Goal: Information Seeking & Learning: Understand process/instructions

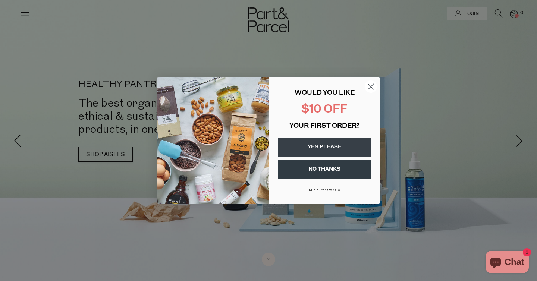
click at [369, 87] on icon "Close dialog" at bounding box center [370, 86] width 5 height 5
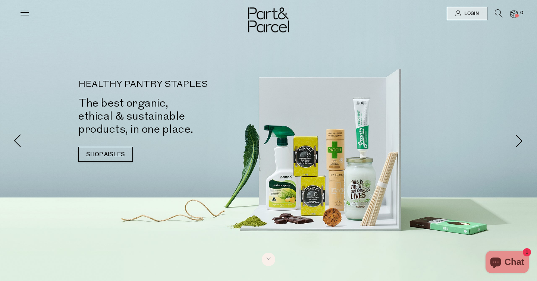
click at [26, 11] on icon at bounding box center [24, 12] width 10 height 10
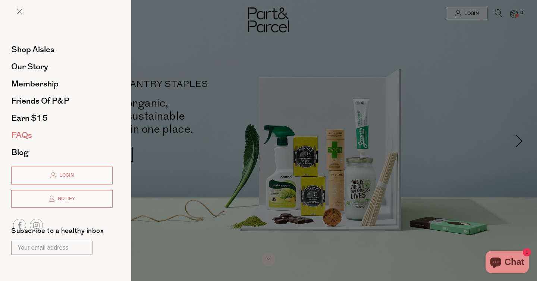
click at [23, 137] on span "FAQs" at bounding box center [21, 135] width 21 height 12
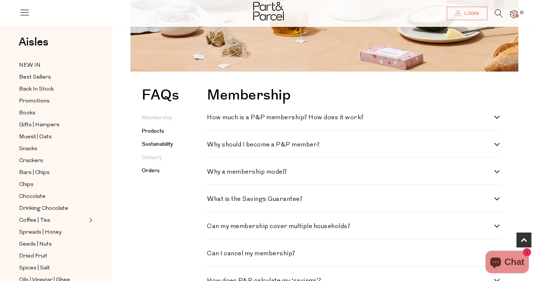
click at [150, 154] on link "Delivery" at bounding box center [152, 157] width 20 height 7
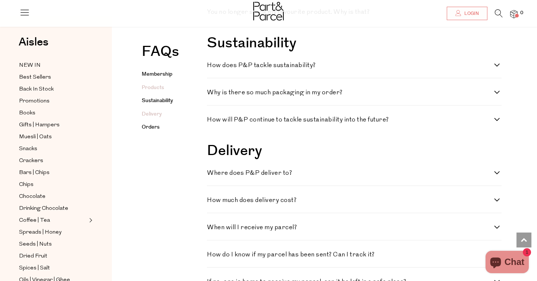
scroll to position [881, 0]
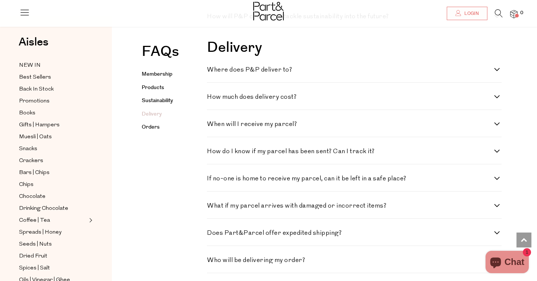
click at [260, 72] on h4 "Where does P&P deliver to?" at bounding box center [350, 70] width 287 height 6
click at [212, 72] on to\? "Where does P&P deliver to?" at bounding box center [209, 69] width 5 height 5
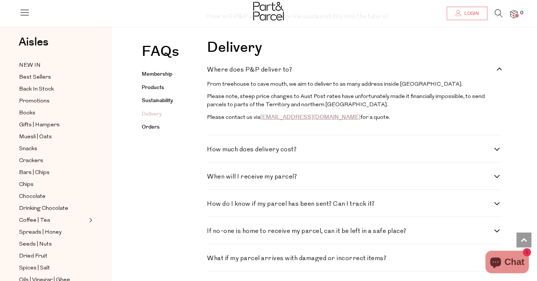
click at [260, 72] on h4 "Where does P&P deliver to?" at bounding box center [350, 70] width 287 height 6
click at [212, 72] on to\? "Where does P&P deliver to?" at bounding box center [209, 69] width 5 height 5
checkbox to\? "false"
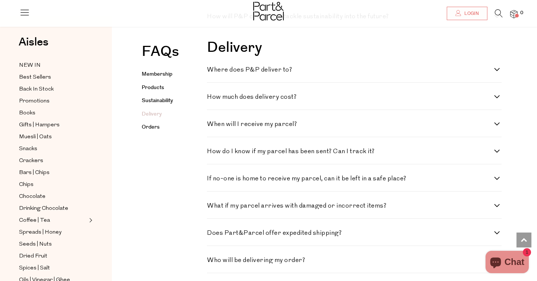
click at [259, 100] on h4 "How much does delivery cost?" at bounding box center [350, 97] width 287 height 6
click at [212, 99] on cost\? "How much does delivery cost?" at bounding box center [209, 96] width 5 height 5
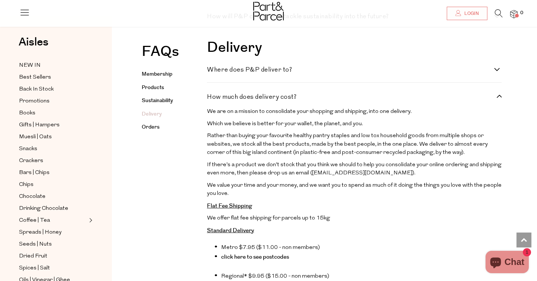
click at [259, 100] on h4 "How much does delivery cost?" at bounding box center [350, 97] width 287 height 6
click at [212, 99] on cost\? "How much does delivery cost?" at bounding box center [209, 96] width 5 height 5
checkbox cost\? "false"
